Goal: Book appointment/travel/reservation

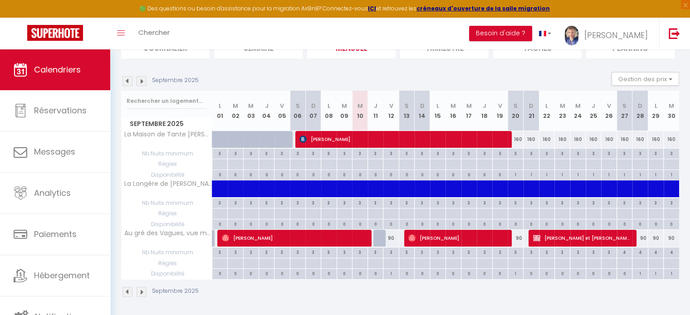
click at [142, 81] on img at bounding box center [142, 81] width 10 height 10
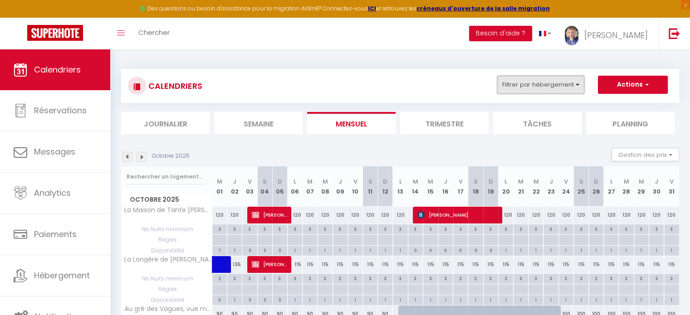
click at [532, 85] on button "Filtrer par hébergement" at bounding box center [540, 85] width 87 height 18
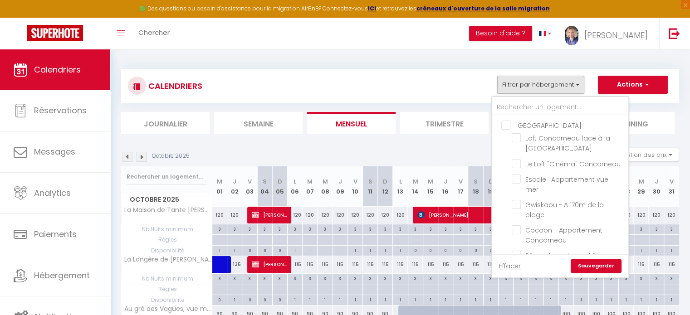
click at [506, 124] on input "[GEOGRAPHIC_DATA]" at bounding box center [569, 124] width 136 height 9
checkbox input "true"
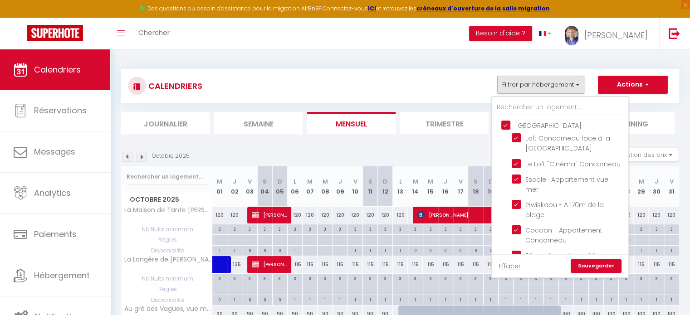
checkbox input "true"
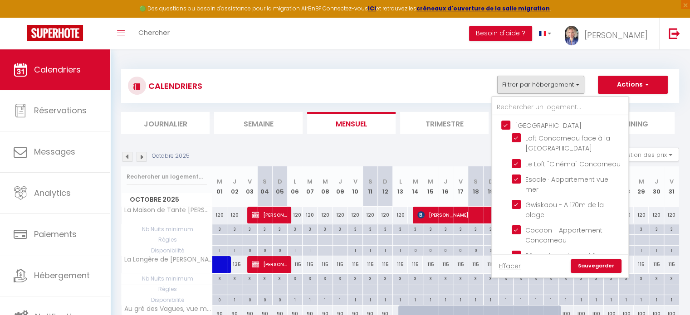
checkbox input "true"
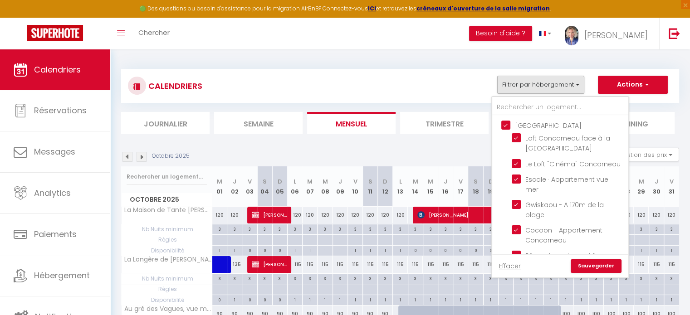
checkbox input "true"
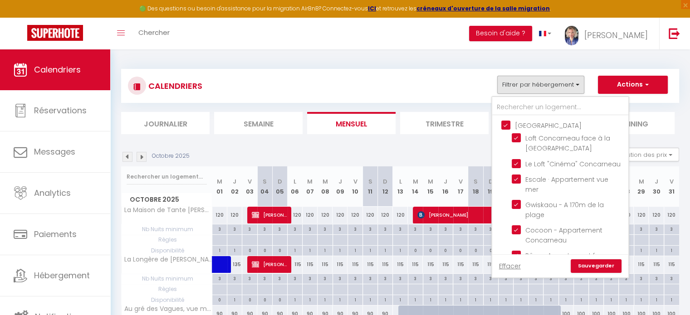
checkbox input "false"
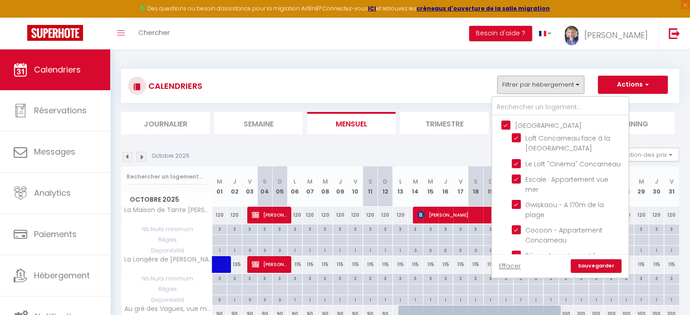
checkbox input "false"
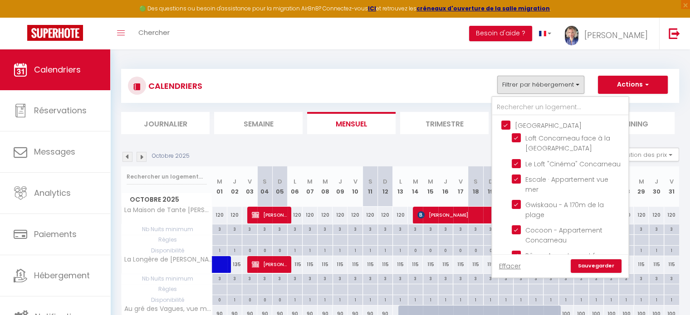
checkbox input "false"
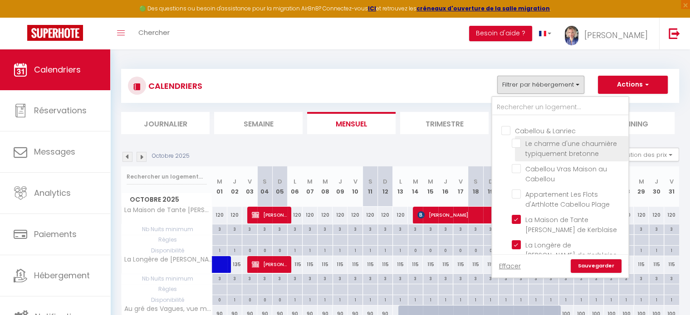
scroll to position [454, 0]
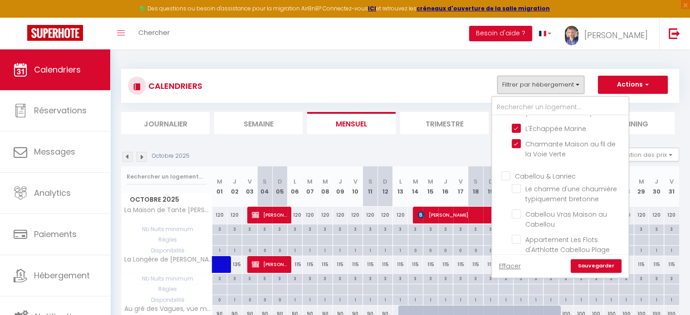
click at [505, 171] on input "Cabellou & Lanriec" at bounding box center [569, 175] width 136 height 9
checkbox input "true"
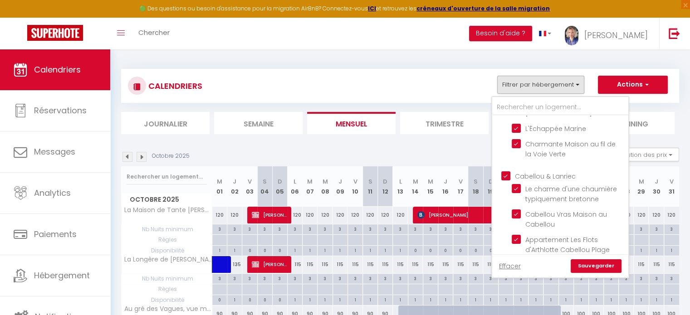
checkbox input "true"
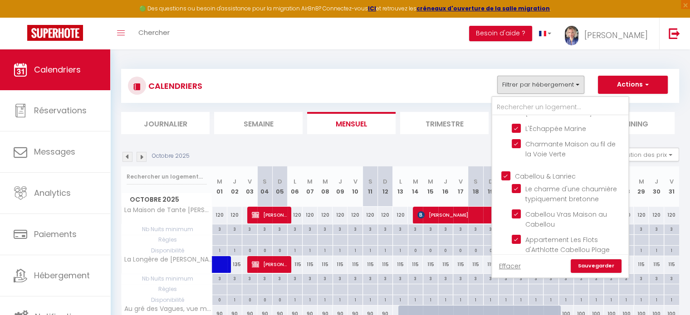
checkbox input "true"
checkbox input "false"
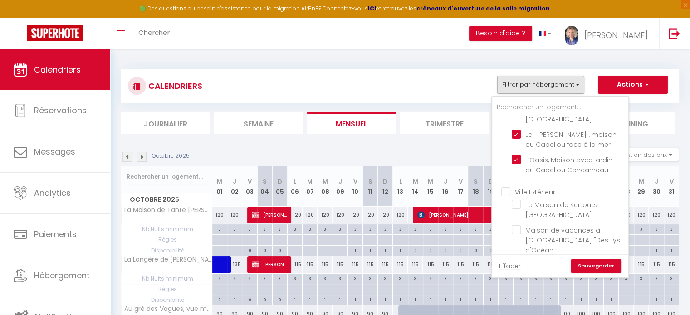
scroll to position [748, 0]
click at [508, 186] on input "Ville Extérieur" at bounding box center [569, 190] width 136 height 9
checkbox input "true"
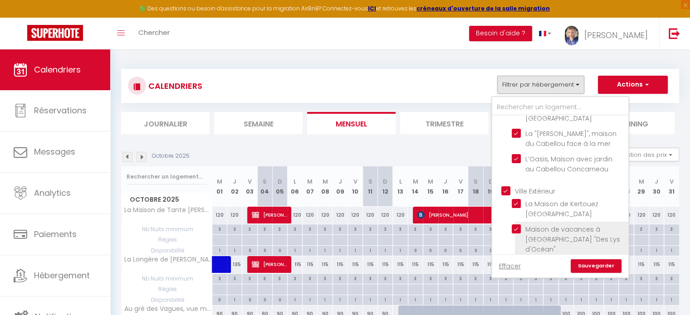
checkbox input "true"
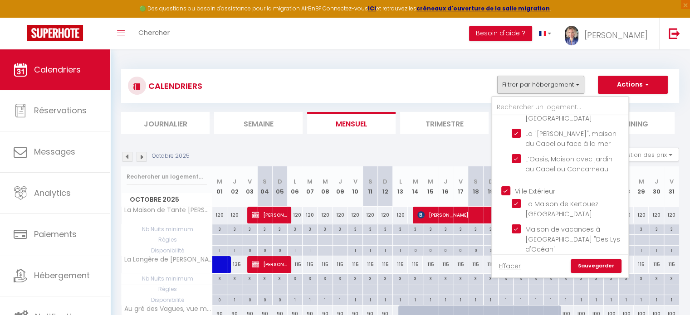
click at [596, 264] on link "Sauvegarder" at bounding box center [596, 267] width 51 height 14
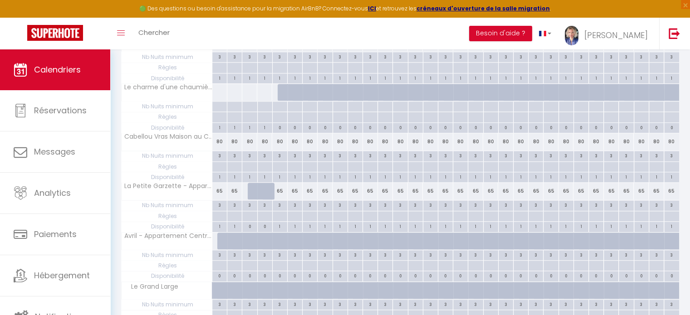
scroll to position [934, 0]
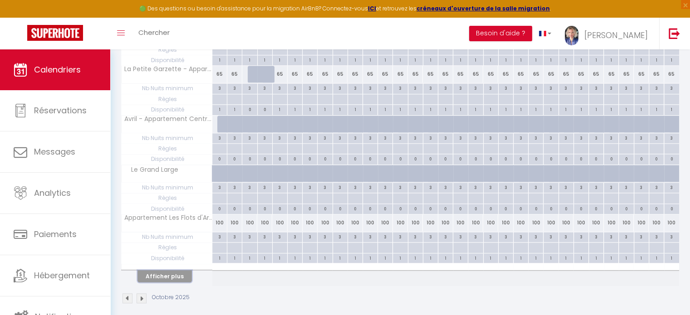
click at [160, 270] on button "Afficher plus" at bounding box center [164, 276] width 54 height 12
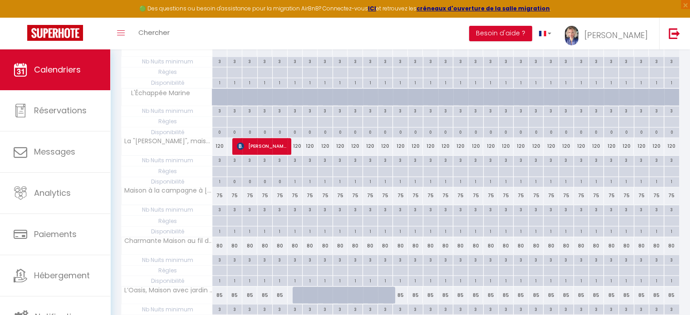
scroll to position [1551, 0]
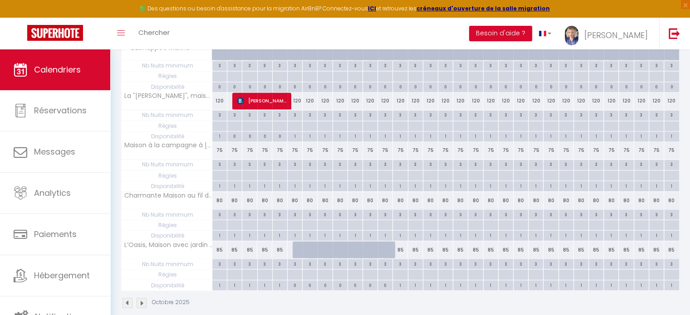
click at [127, 298] on img at bounding box center [127, 303] width 10 height 10
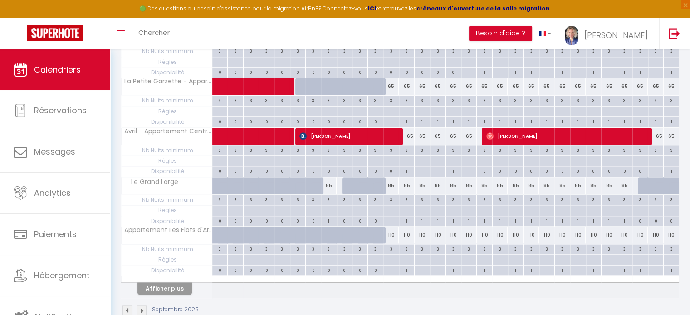
scroll to position [934, 0]
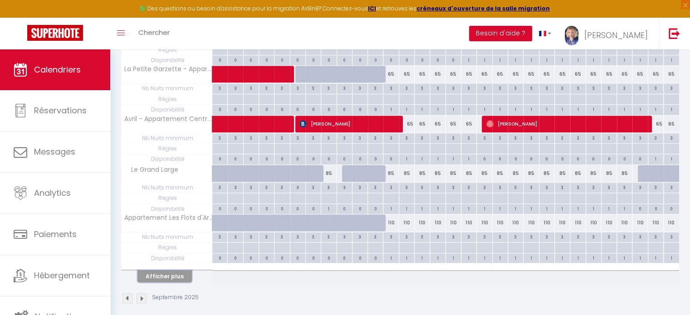
click at [156, 270] on button "Afficher plus" at bounding box center [164, 276] width 54 height 12
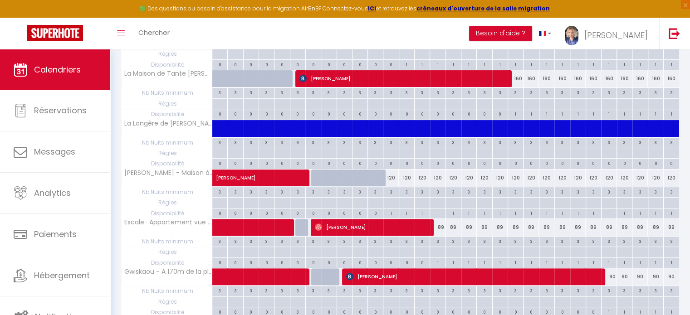
scroll to position [0, 0]
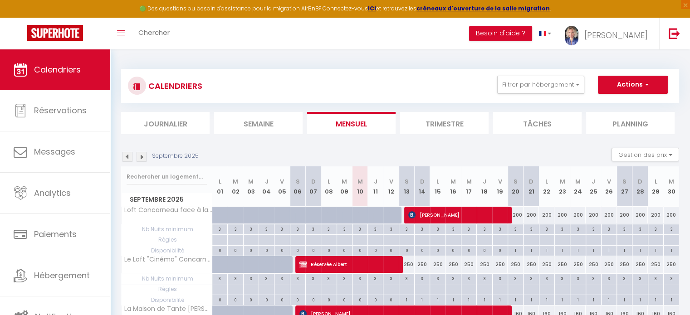
click at [142, 157] on img at bounding box center [142, 157] width 10 height 10
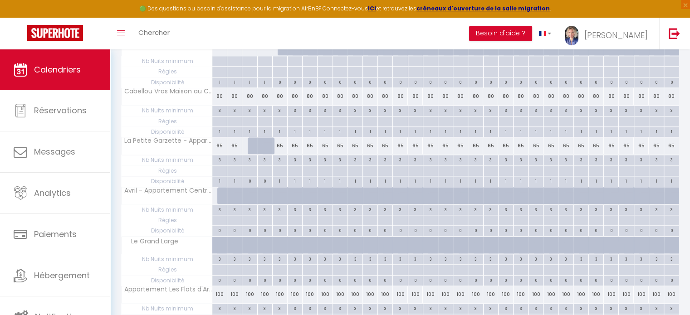
scroll to position [934, 0]
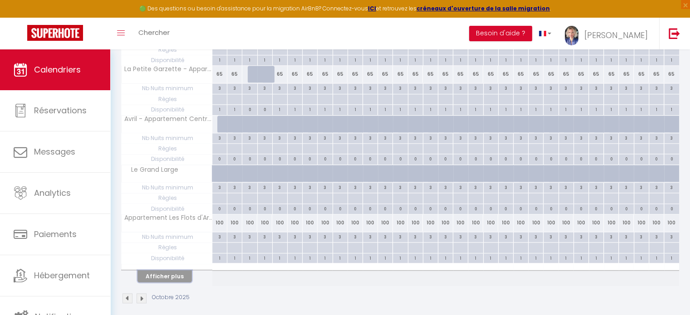
click at [174, 270] on button "Afficher plus" at bounding box center [164, 276] width 54 height 12
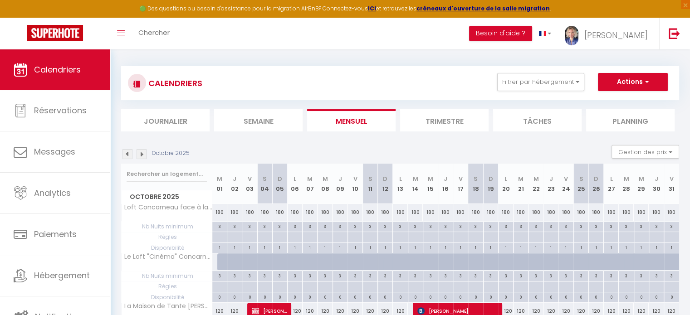
scroll to position [0, 0]
